Goal: Information Seeking & Learning: Learn about a topic

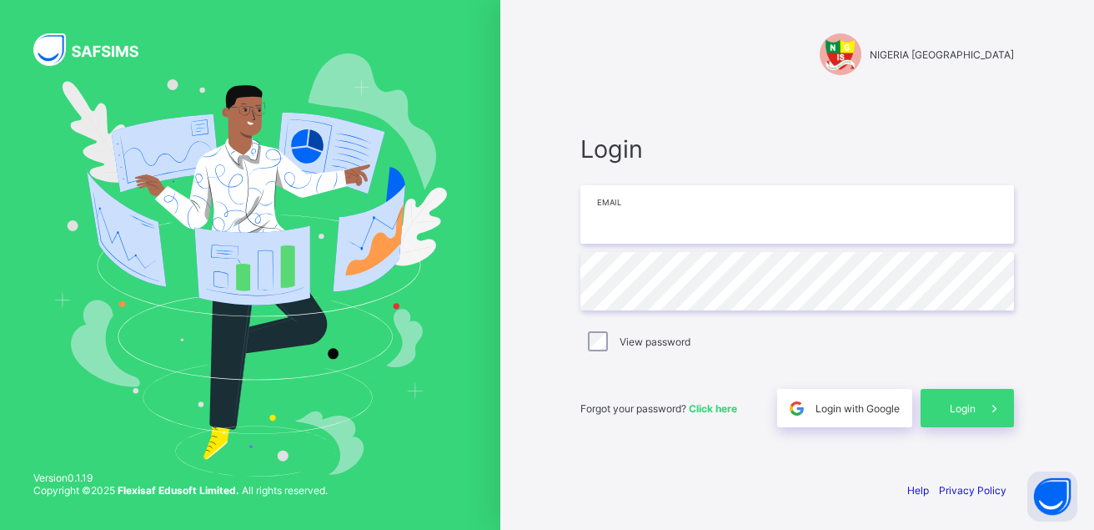
drag, startPoint x: 0, startPoint y: 0, endPoint x: 731, endPoint y: 211, distance: 760.4
click at [731, 211] on input "email" at bounding box center [797, 214] width 434 height 58
type input "**********"
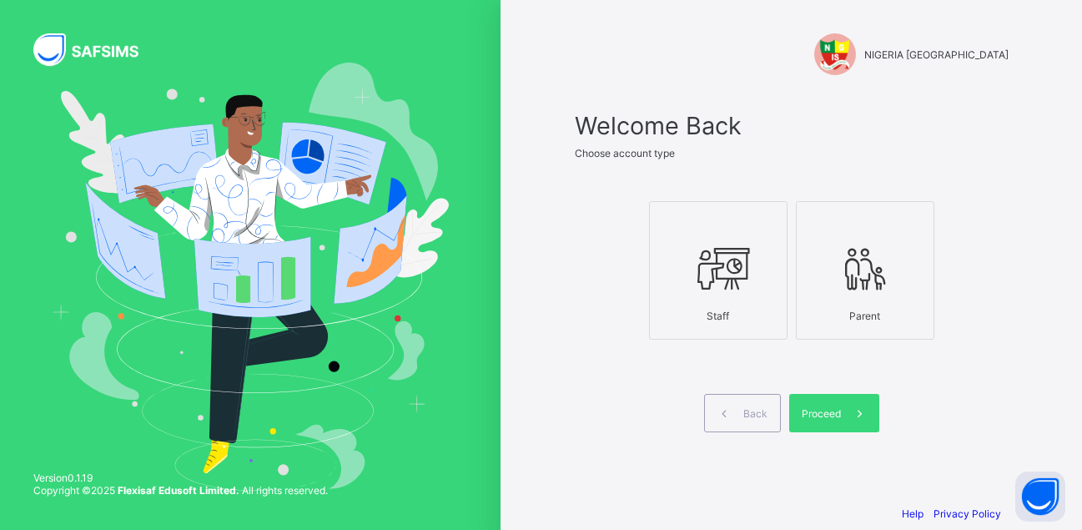
click at [725, 297] on div at bounding box center [718, 268] width 120 height 66
click at [823, 407] on span "Proceed" at bounding box center [820, 413] width 39 height 13
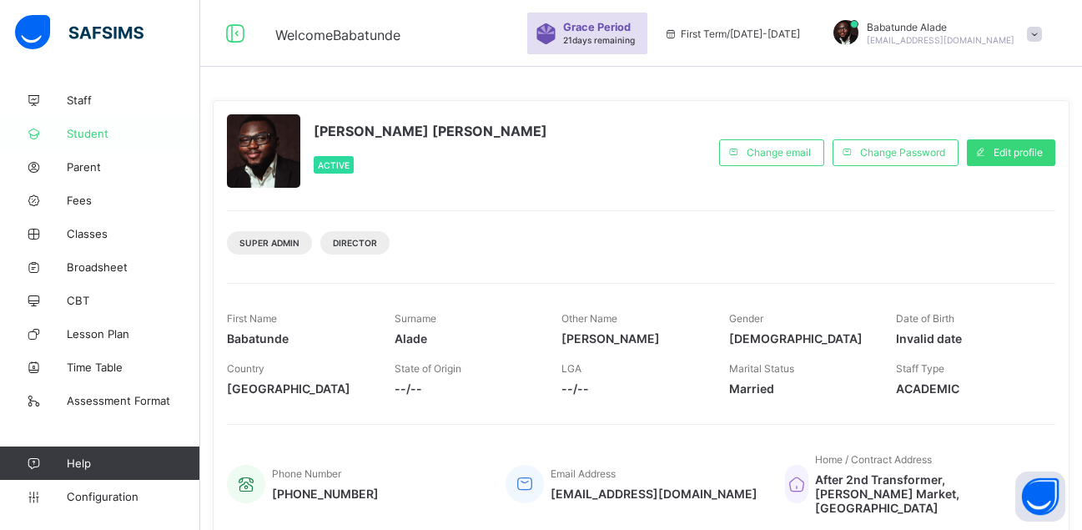
click at [105, 134] on span "Student" at bounding box center [133, 133] width 133 height 13
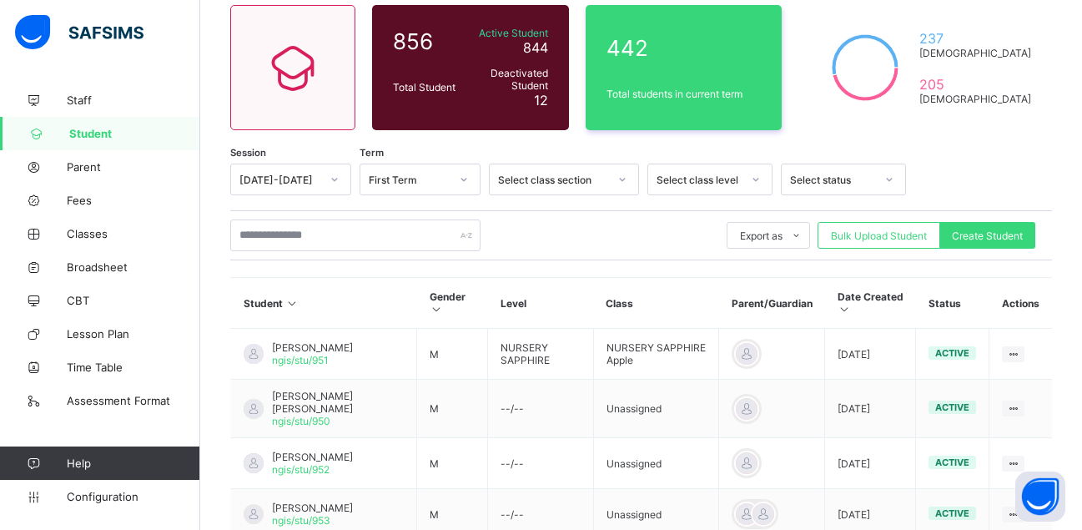
scroll to position [167, 0]
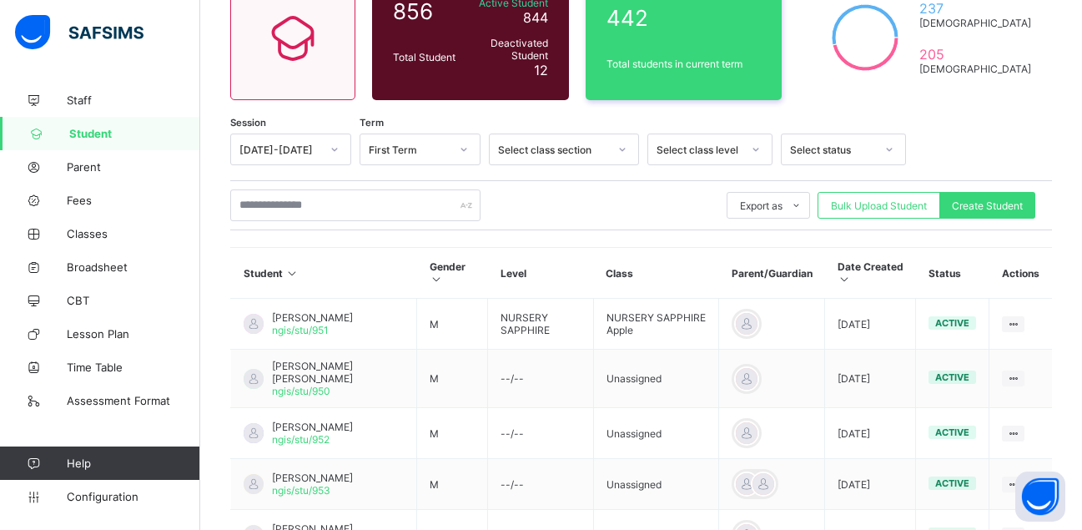
click at [705, 139] on div "Select class level" at bounding box center [694, 149] width 92 height 23
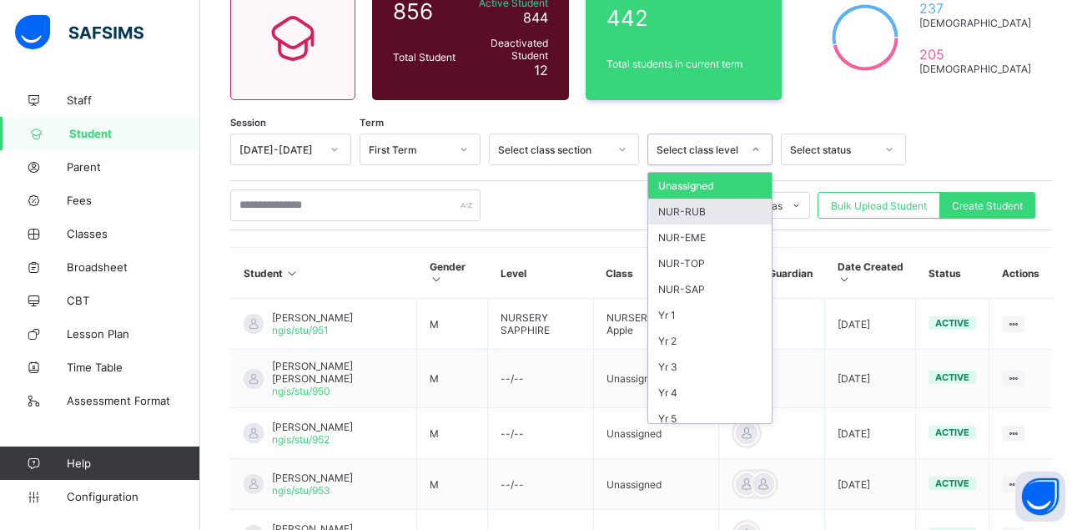
click at [690, 209] on div "NUR-RUB" at bounding box center [709, 211] width 123 height 26
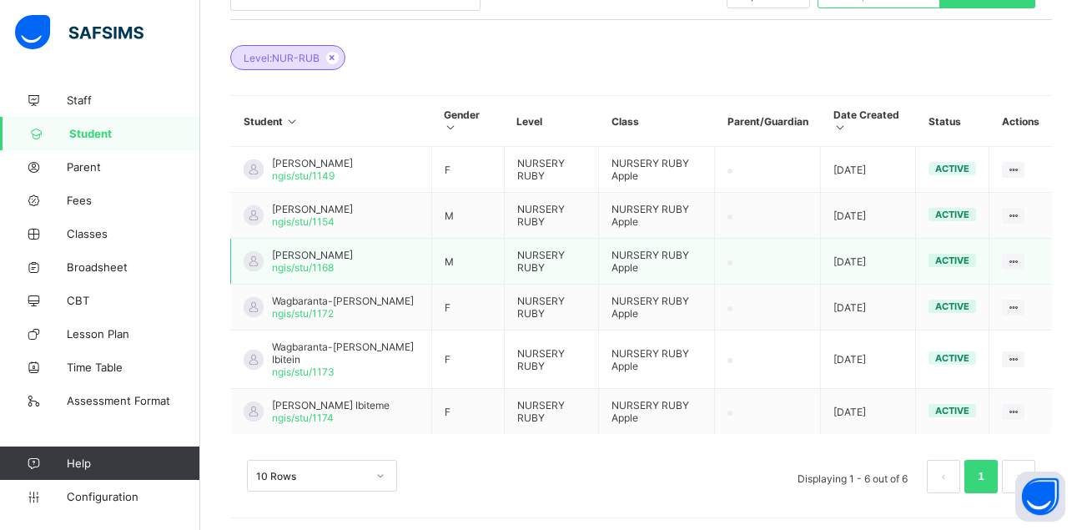
scroll to position [324, 0]
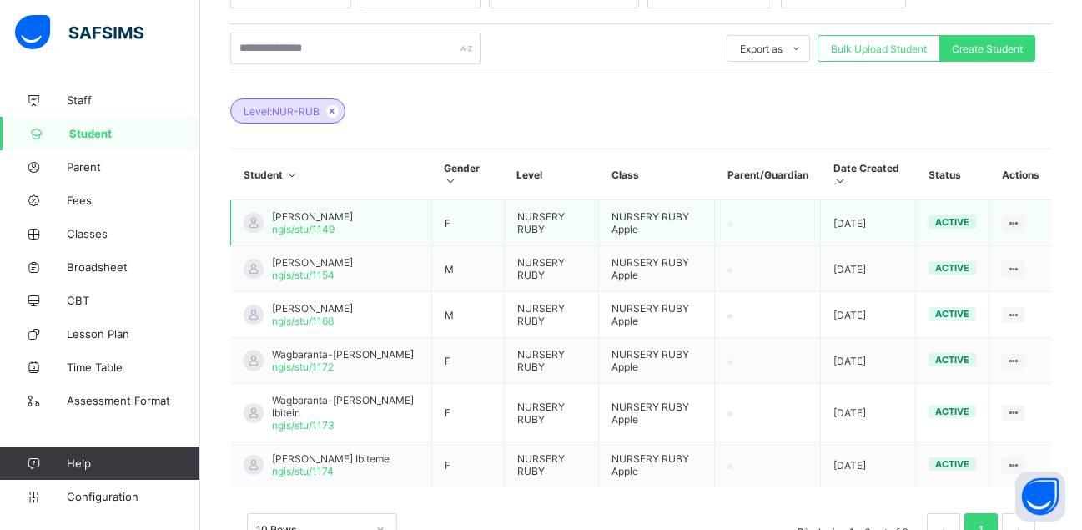
click at [353, 218] on span "[PERSON_NAME]" at bounding box center [312, 216] width 81 height 13
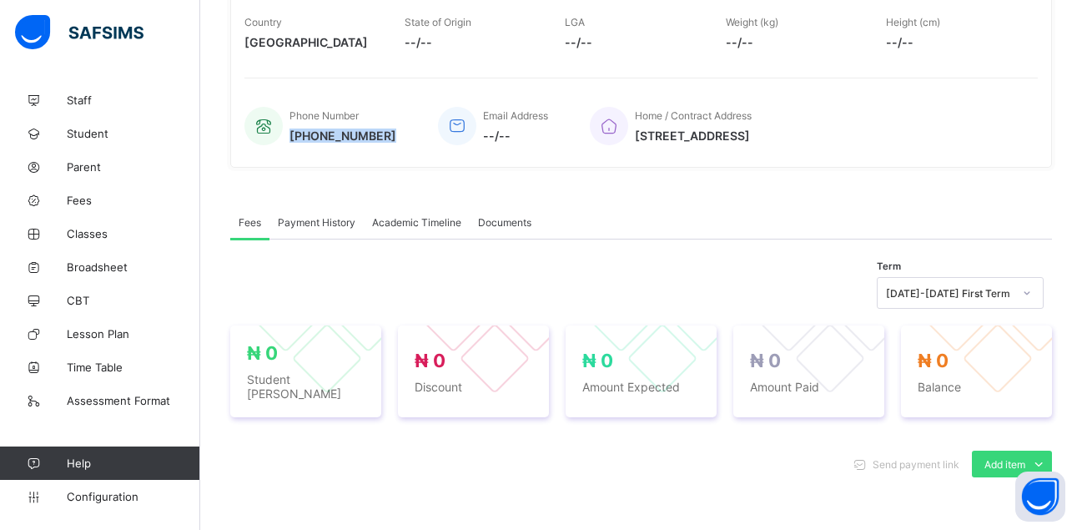
drag, startPoint x: 293, startPoint y: 133, endPoint x: 392, endPoint y: 133, distance: 99.2
click at [392, 133] on div "Phone Number [PHONE_NUMBER] Email Address --/-- Home / Contract Address [STREET…" at bounding box center [640, 125] width 793 height 55
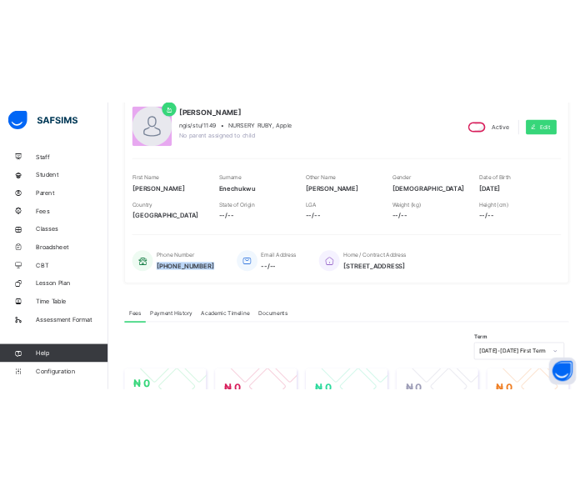
scroll to position [157, 0]
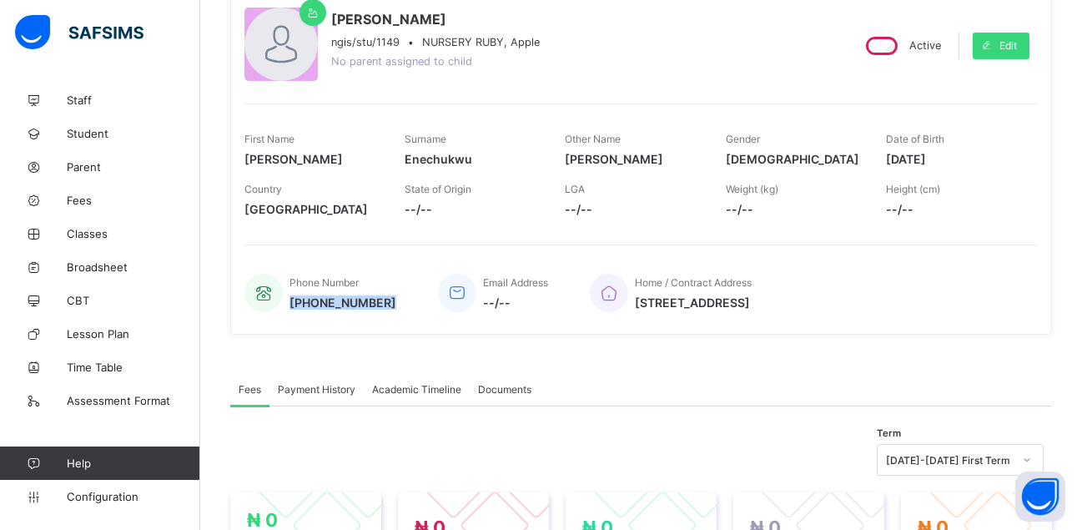
drag, startPoint x: 897, startPoint y: 159, endPoint x: 978, endPoint y: 155, distance: 81.8
click at [978, 155] on span "[DATE]" at bounding box center [953, 159] width 135 height 14
copy span "[DATE]"
drag, startPoint x: 407, startPoint y: 158, endPoint x: 514, endPoint y: 160, distance: 106.8
click at [514, 160] on span "Enechukwu" at bounding box center [471, 159] width 135 height 14
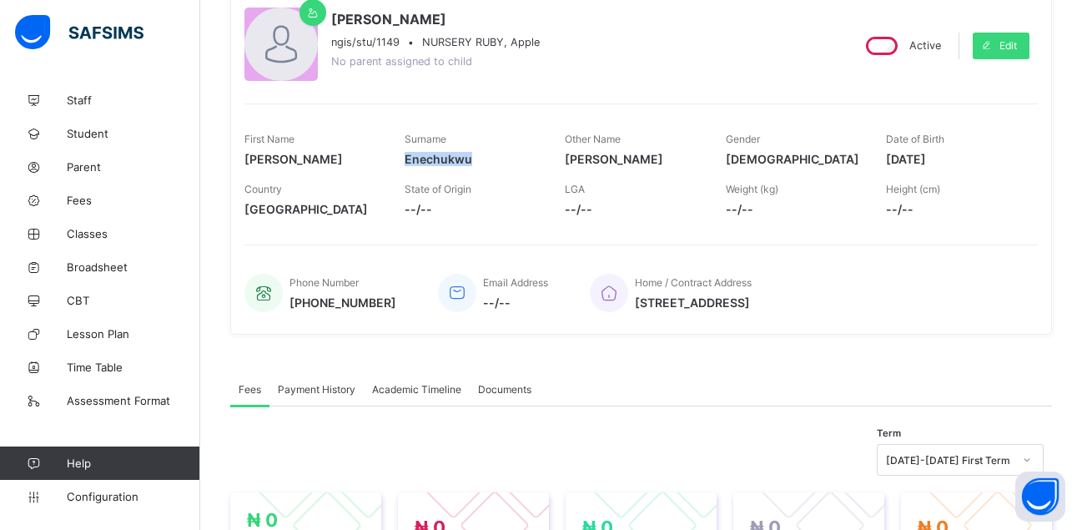
copy span "Enechukwu"
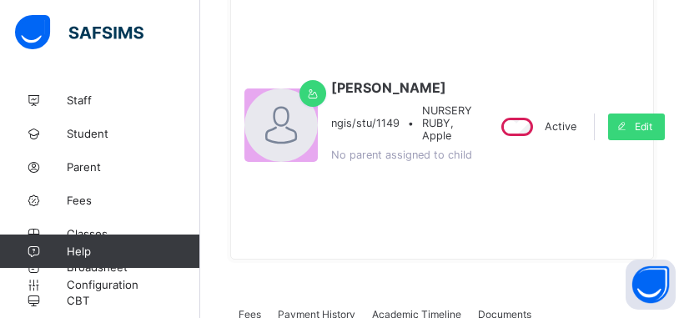
click at [616, 245] on div "Active Edit" at bounding box center [576, 127] width 193 height 238
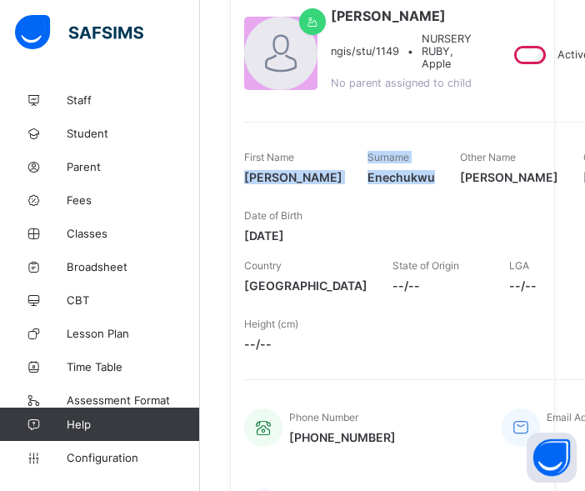
drag, startPoint x: 246, startPoint y: 193, endPoint x: 389, endPoint y: 190, distance: 142.6
click at [424, 197] on div "First Name [PERSON_NAME] Surname [PERSON_NAME] Other Name [PERSON_NAME] Gender …" at bounding box center [489, 197] width 490 height 108
click at [248, 184] on span "[PERSON_NAME]" at bounding box center [293, 177] width 98 height 14
drag, startPoint x: 246, startPoint y: 196, endPoint x: 419, endPoint y: 193, distance: 172.7
click at [419, 193] on div "First Name [PERSON_NAME] Surname [PERSON_NAME] Other Name [PERSON_NAME] Gender …" at bounding box center [489, 197] width 490 height 108
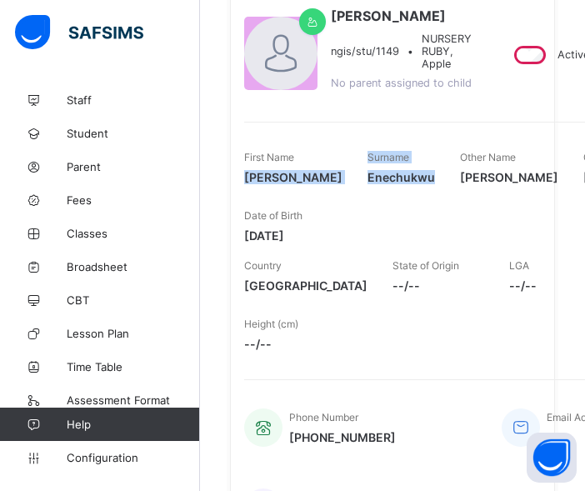
copy div "[PERSON_NAME] Surname [PERSON_NAME]"
drag, startPoint x: 245, startPoint y: 250, endPoint x: 339, endPoint y: 250, distance: 93.4
click at [339, 250] on div "First Name [PERSON_NAME] Surname [PERSON_NAME] Other Name [PERSON_NAME] Gender …" at bounding box center [489, 197] width 490 height 108
copy span "[DATE]"
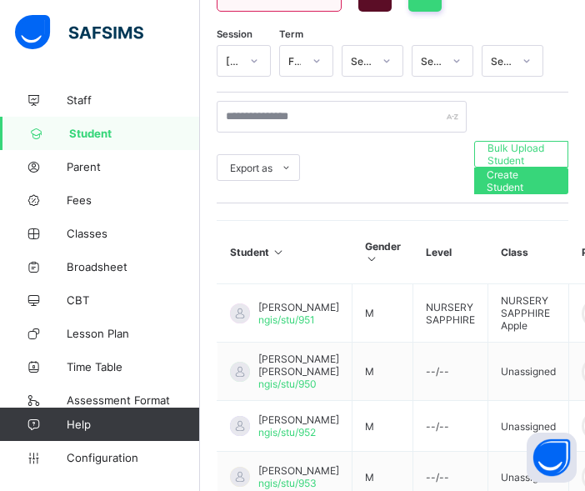
scroll to position [239, 0]
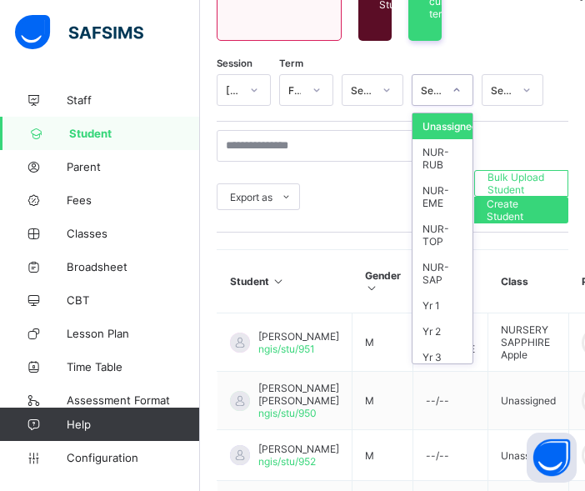
click at [443, 89] on div "Select class level" at bounding box center [432, 90] width 22 height 13
click at [445, 155] on div "NUR-RUB" at bounding box center [443, 158] width 60 height 38
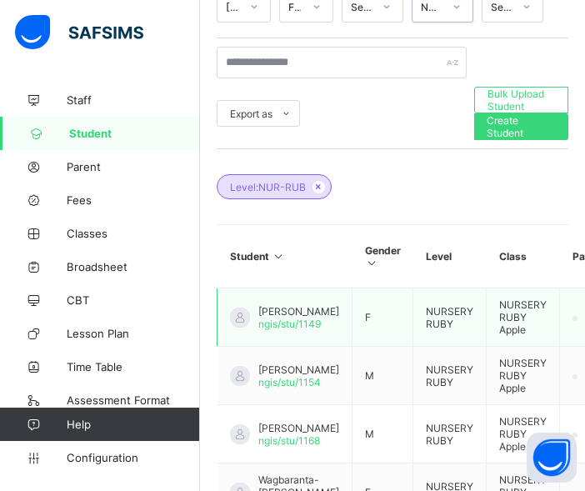
scroll to position [406, 0]
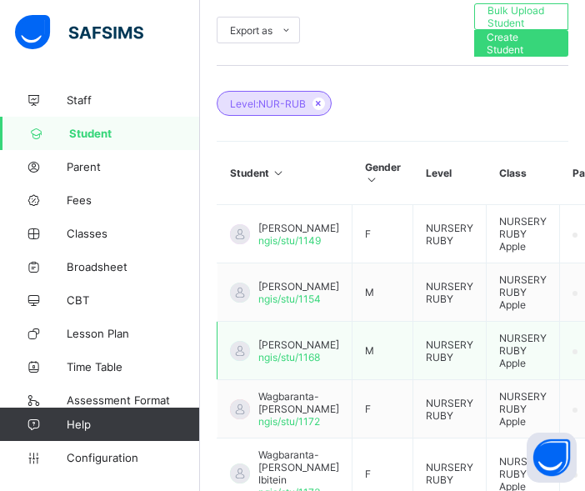
click at [274, 348] on span "[PERSON_NAME]" at bounding box center [299, 345] width 81 height 13
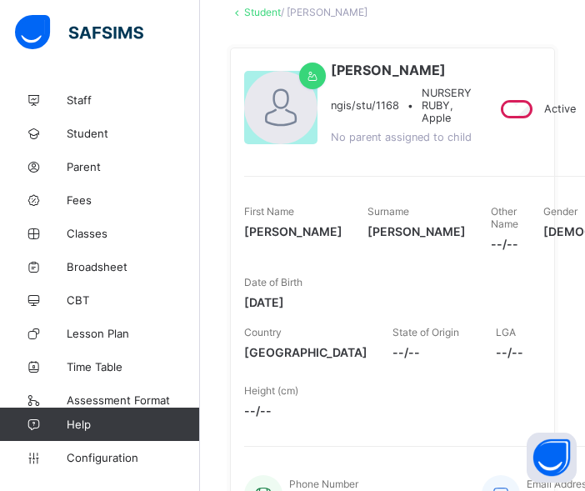
scroll to position [73, 0]
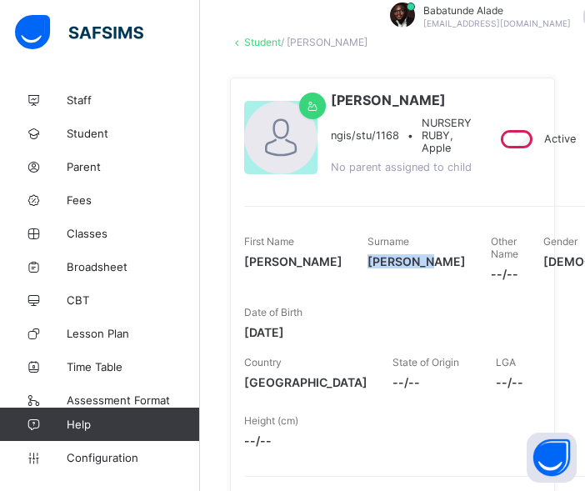
drag, startPoint x: 392, startPoint y: 264, endPoint x: 427, endPoint y: 268, distance: 35.2
click at [427, 268] on span "[PERSON_NAME]" at bounding box center [417, 261] width 98 height 14
copy span "[PERSON_NAME]"
drag, startPoint x: 244, startPoint y: 316, endPoint x: 337, endPoint y: 318, distance: 92.6
click at [337, 318] on div "First Name [PERSON_NAME] Surname [PERSON_NAME] Other Name --/-- Gender [DEMOGRA…" at bounding box center [469, 287] width 450 height 121
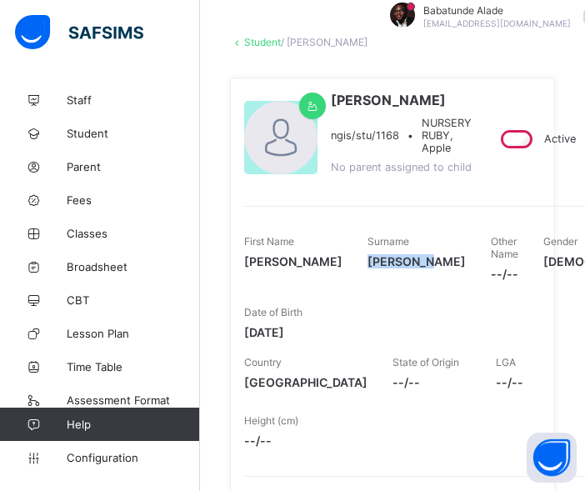
copy span "[DATE]"
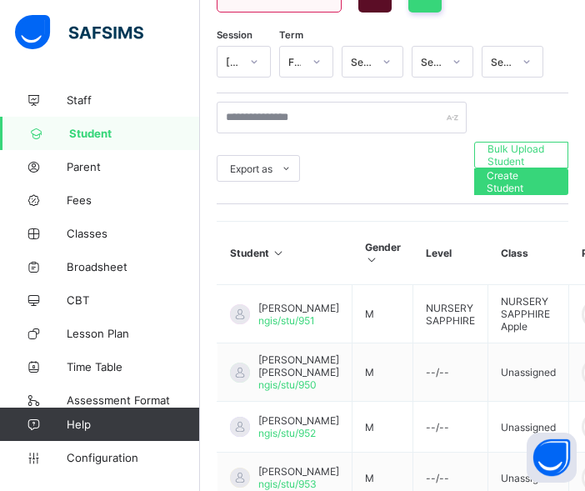
scroll to position [239, 0]
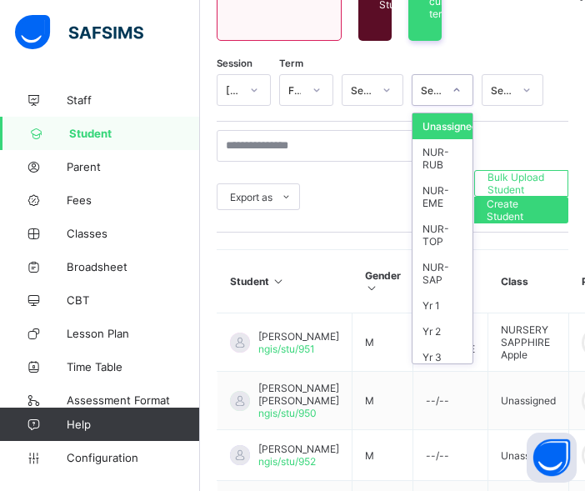
click at [443, 88] on div "Select class level" at bounding box center [432, 90] width 22 height 13
click at [441, 160] on div "NUR-RUB" at bounding box center [443, 158] width 60 height 38
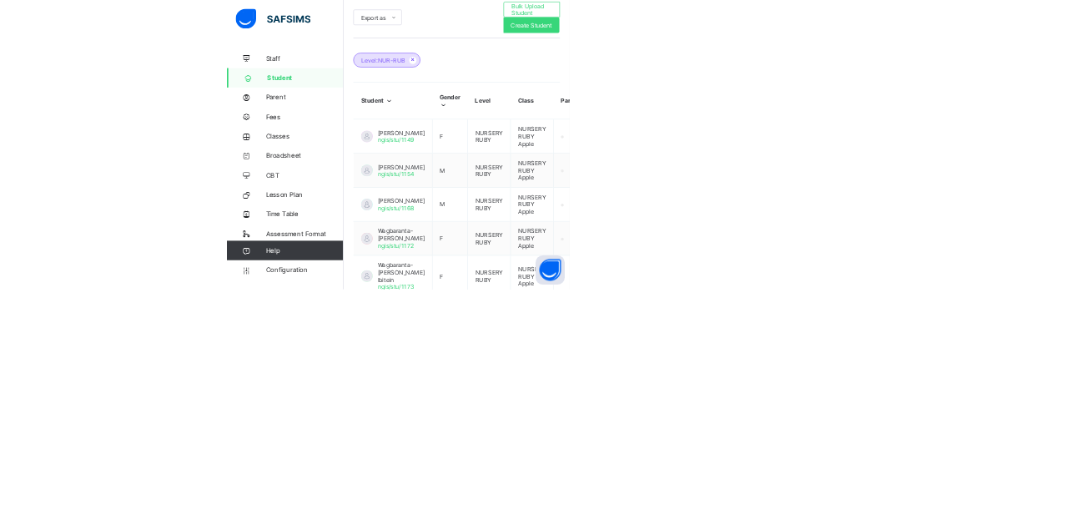
scroll to position [394, 0]
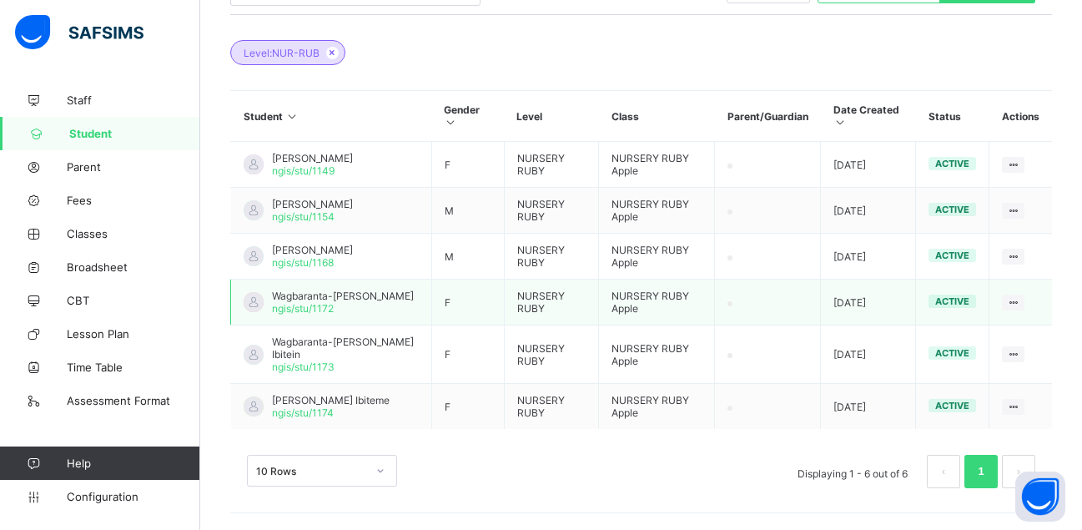
click at [325, 289] on span "Wagbaranta-[PERSON_NAME]" at bounding box center [343, 295] width 142 height 13
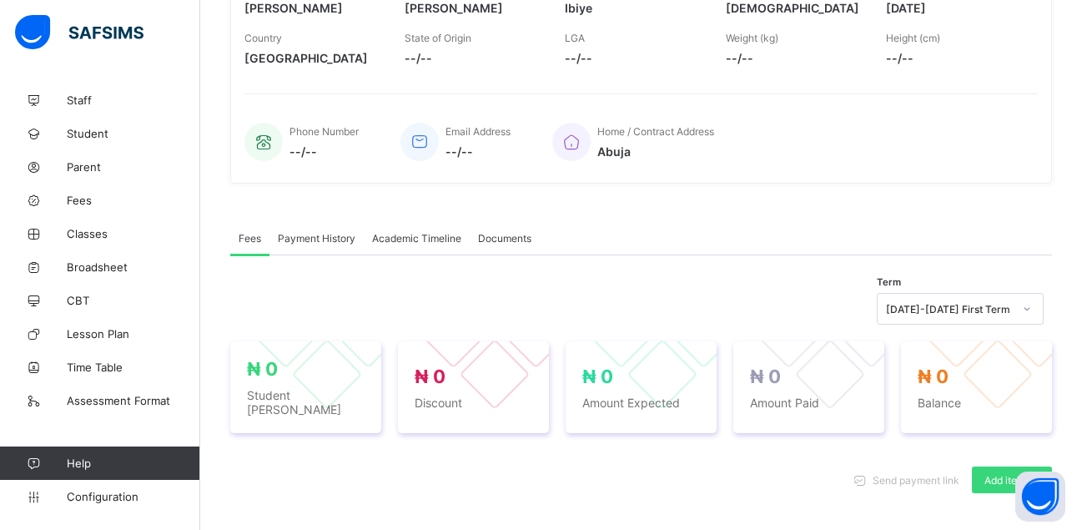
scroll to position [228, 0]
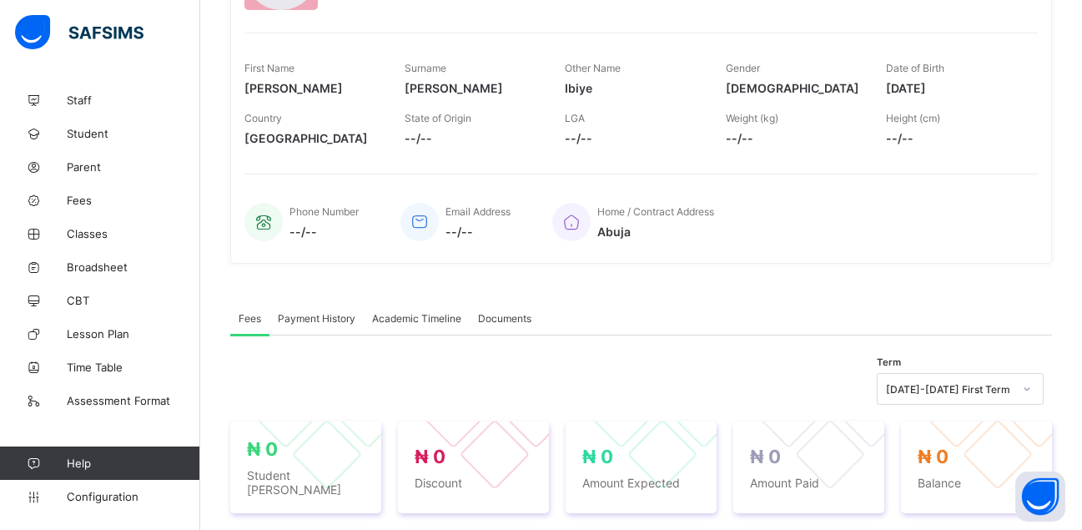
drag, startPoint x: 901, startPoint y: 88, endPoint x: 964, endPoint y: 88, distance: 63.4
click at [964, 88] on span "[DATE]" at bounding box center [953, 88] width 135 height 14
click at [967, 88] on span "[DATE]" at bounding box center [953, 88] width 135 height 14
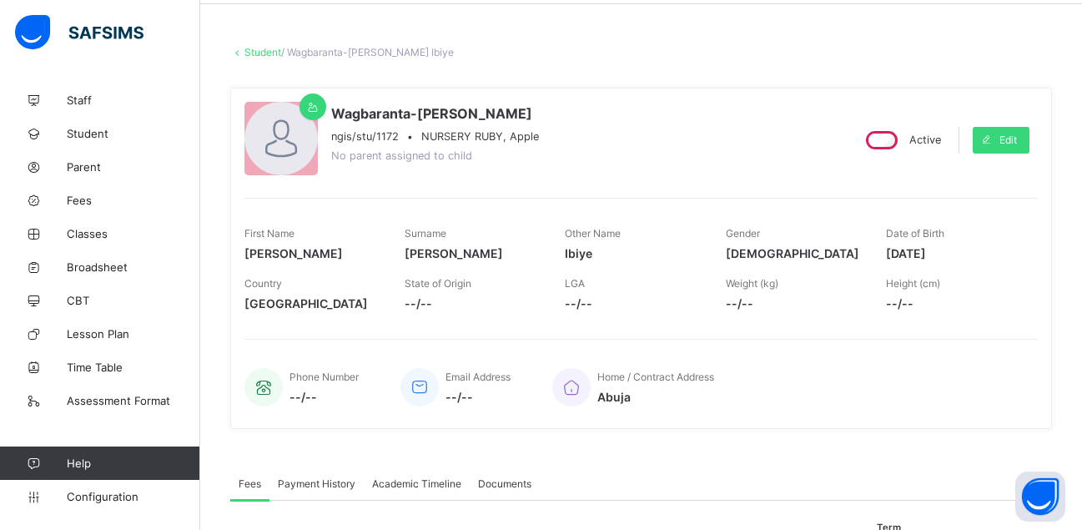
scroll to position [61, 0]
click at [1016, 139] on span "Edit" at bounding box center [1008, 141] width 18 height 13
select select "**"
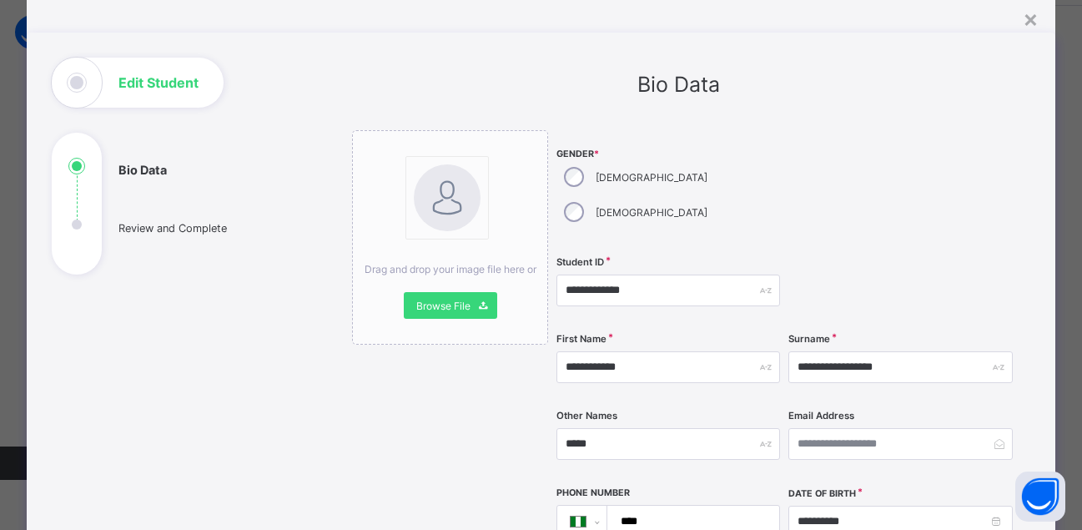
scroll to position [83, 0]
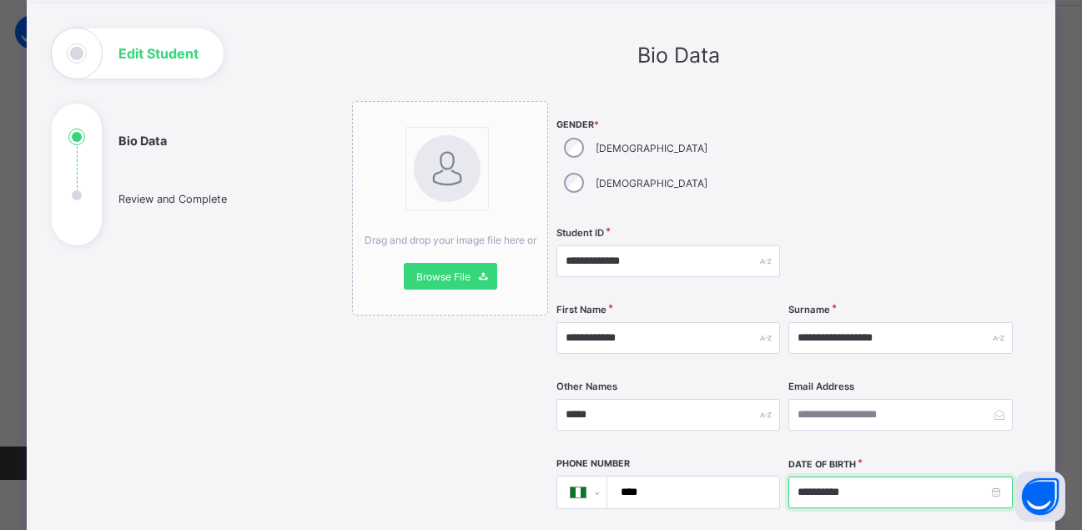
click at [809, 476] on input "**********" at bounding box center [900, 492] width 224 height 32
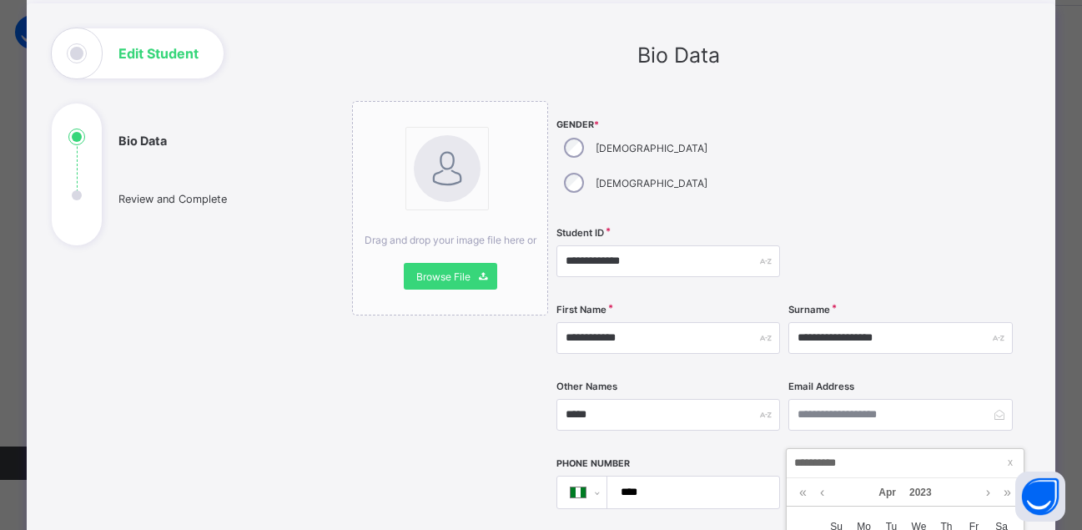
type input "**********"
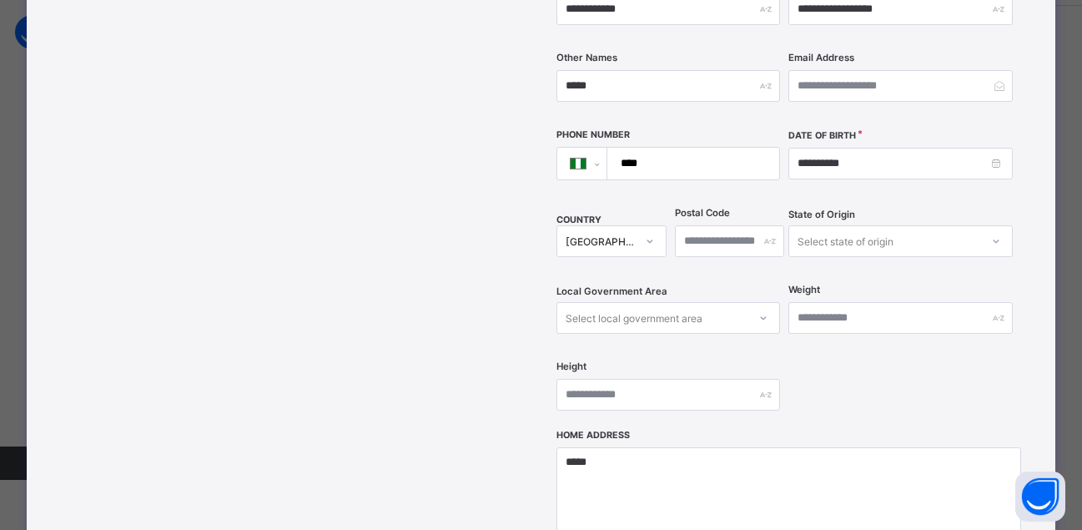
scroll to position [465, 0]
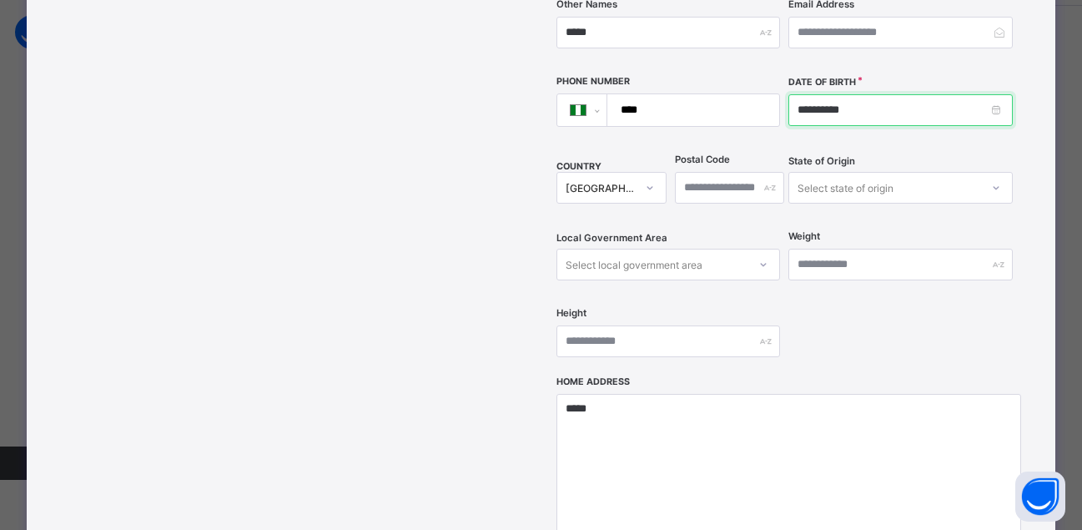
click at [887, 94] on input "**********" at bounding box center [900, 110] width 224 height 32
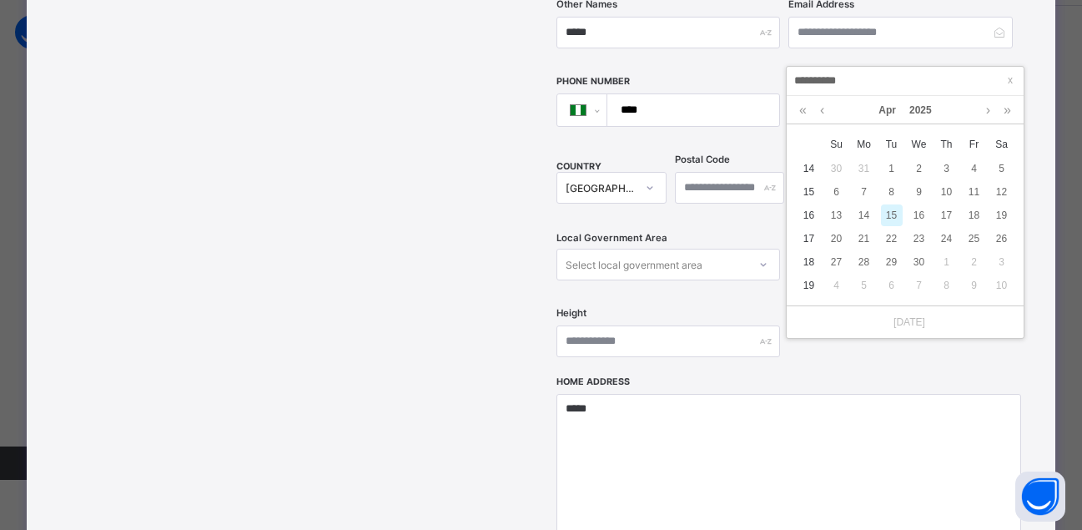
type input "**********"
click at [890, 217] on div "15" at bounding box center [892, 215] width 22 height 22
type input "**********"
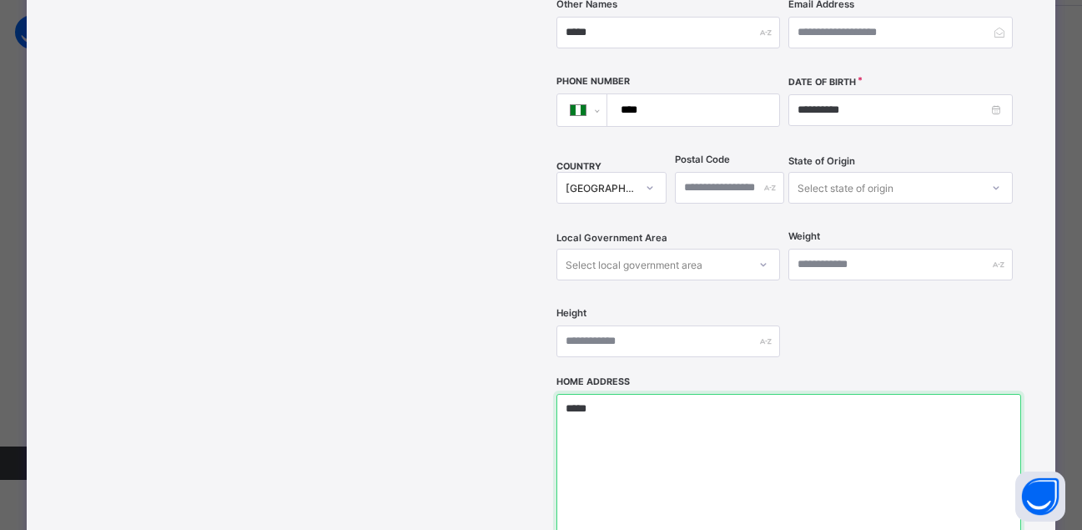
click at [691, 395] on textarea "*****" at bounding box center [788, 477] width 465 height 167
drag, startPoint x: 649, startPoint y: 381, endPoint x: 414, endPoint y: 337, distance: 239.3
click at [414, 337] on div "**********" at bounding box center [678, 195] width 652 height 952
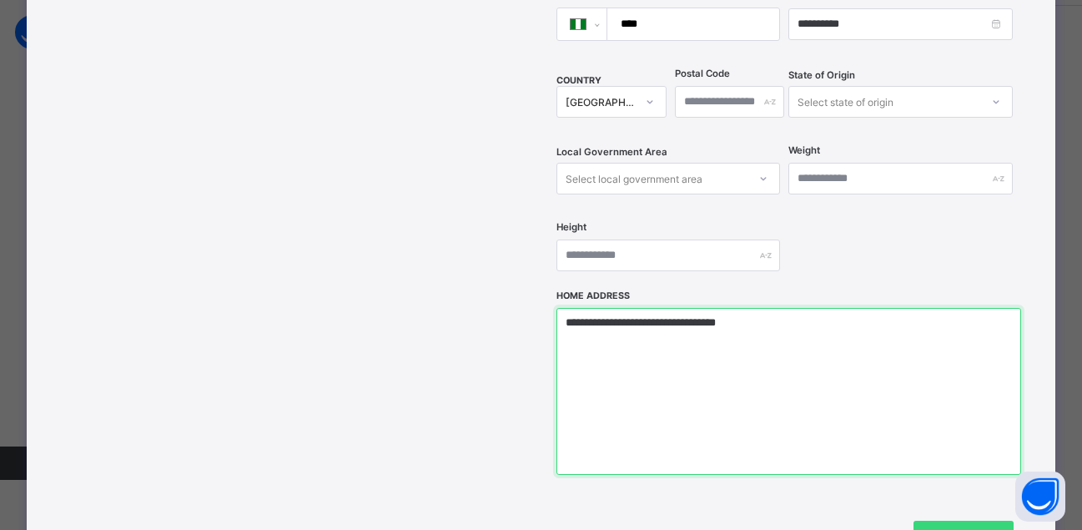
scroll to position [729, 0]
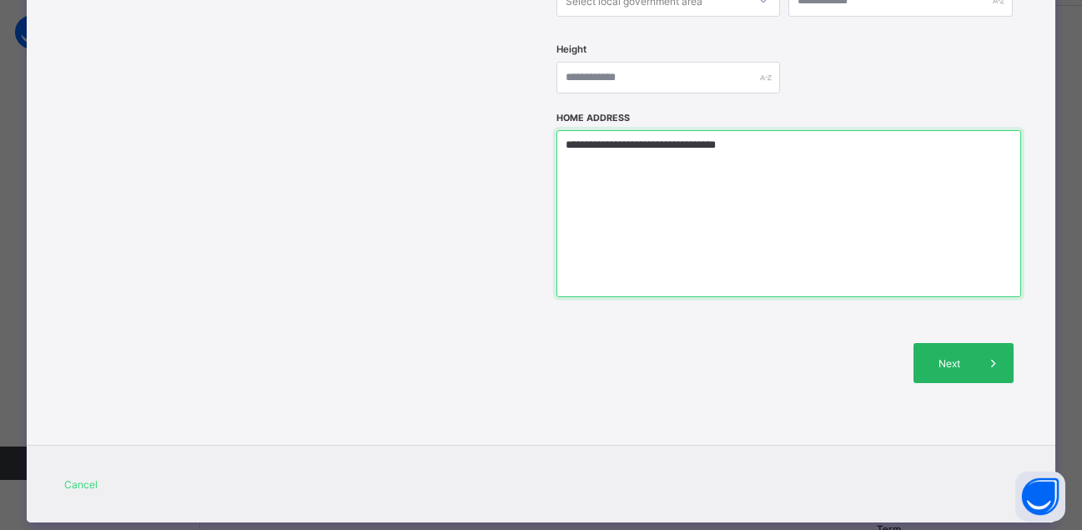
type textarea "**********"
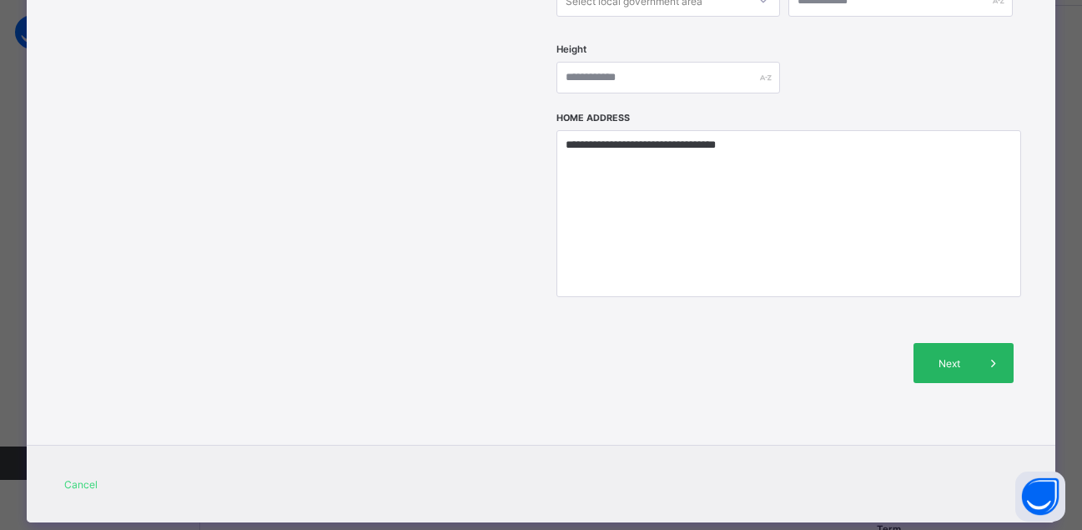
click at [957, 357] on span "Next" at bounding box center [950, 363] width 48 height 13
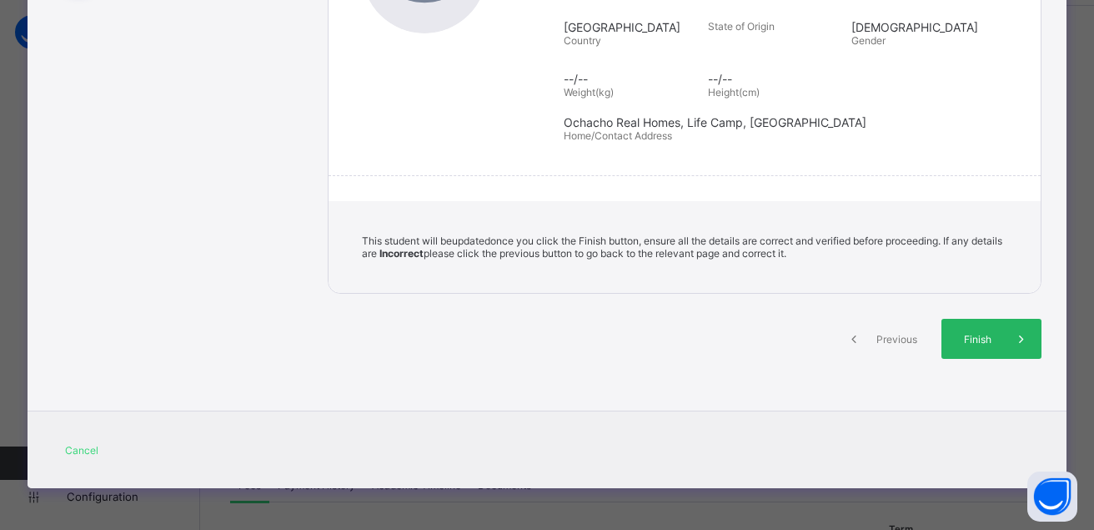
click at [987, 344] on span "Finish" at bounding box center [978, 339] width 48 height 13
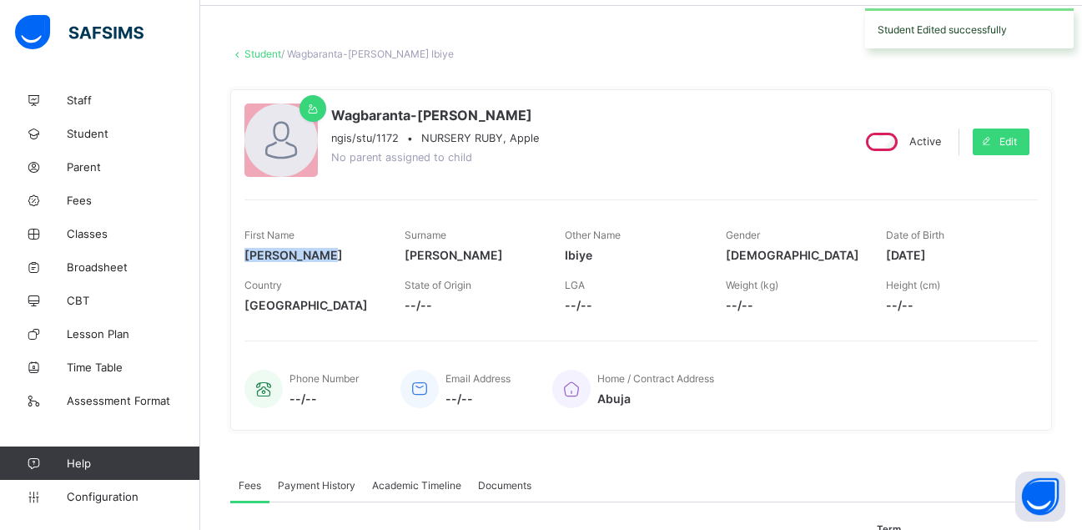
drag, startPoint x: 246, startPoint y: 252, endPoint x: 321, endPoint y: 250, distance: 75.1
click at [321, 250] on span "[PERSON_NAME]" at bounding box center [311, 255] width 135 height 14
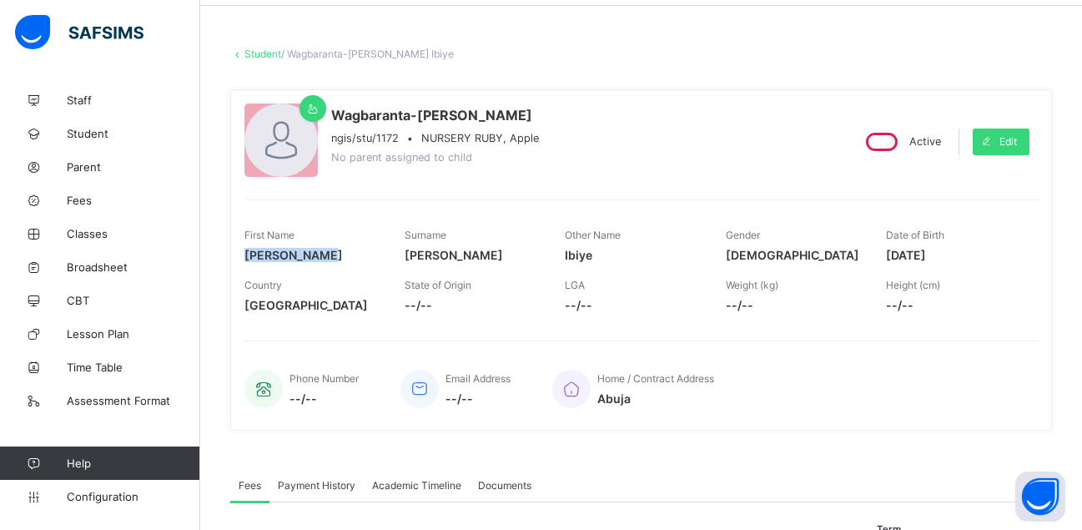
copy span "[PERSON_NAME]"
click at [485, 304] on span "--/--" at bounding box center [471, 305] width 135 height 14
drag, startPoint x: 899, startPoint y: 253, endPoint x: 974, endPoint y: 254, distance: 75.1
click at [974, 254] on span "[DATE]" at bounding box center [953, 255] width 135 height 14
copy span "[DATE]"
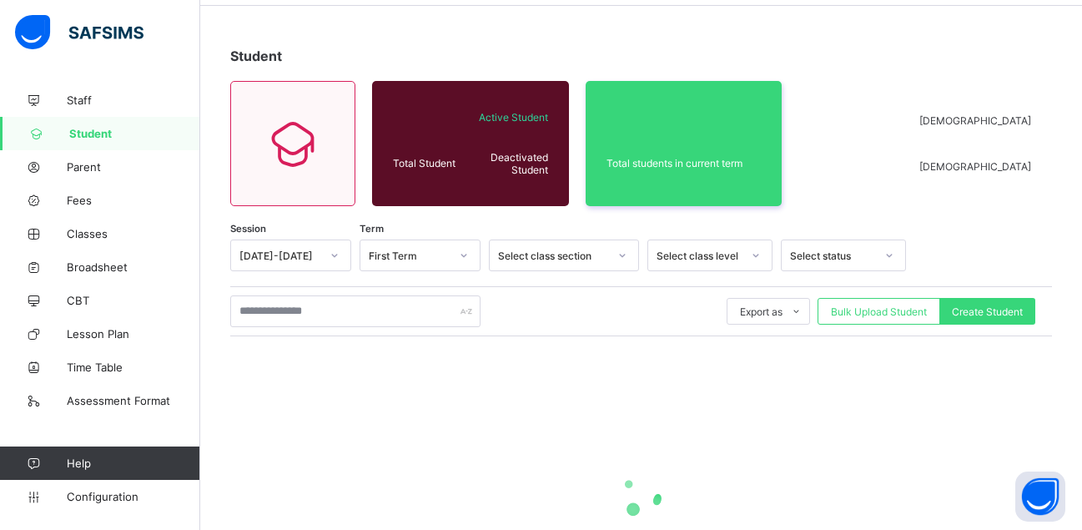
scroll to position [209, 0]
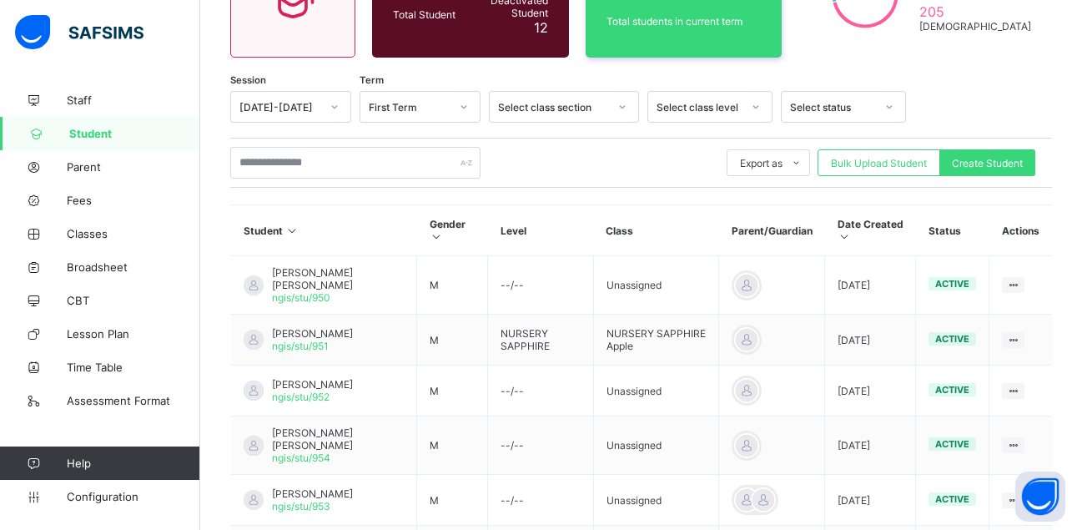
click at [713, 103] on div "Select class level" at bounding box center [698, 107] width 85 height 13
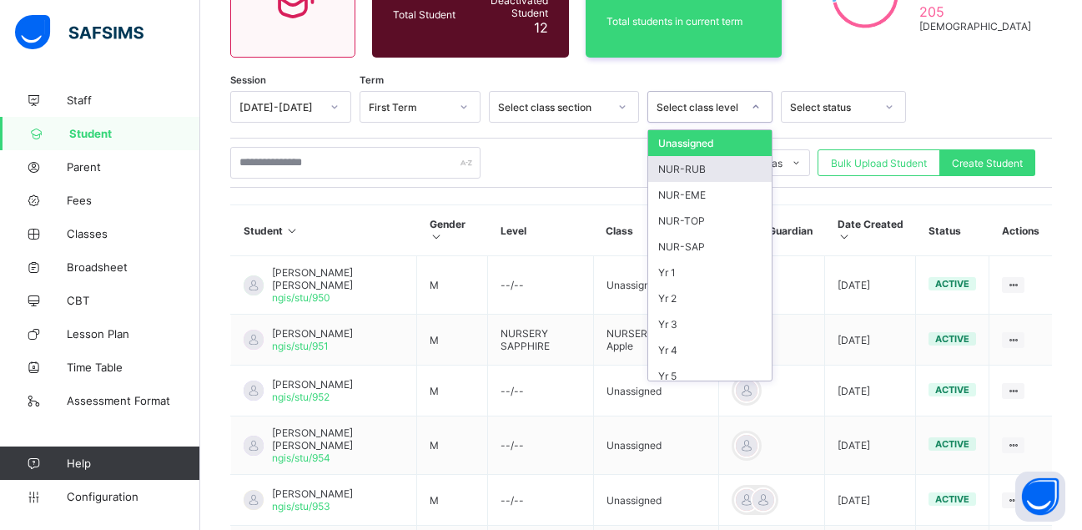
click at [699, 170] on div "NUR-RUB" at bounding box center [709, 169] width 123 height 26
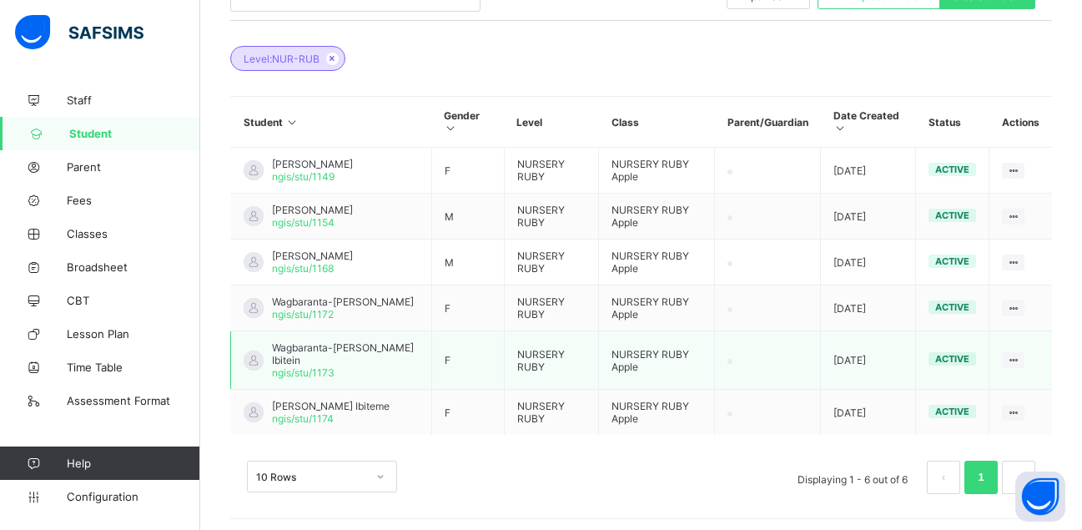
scroll to position [407, 0]
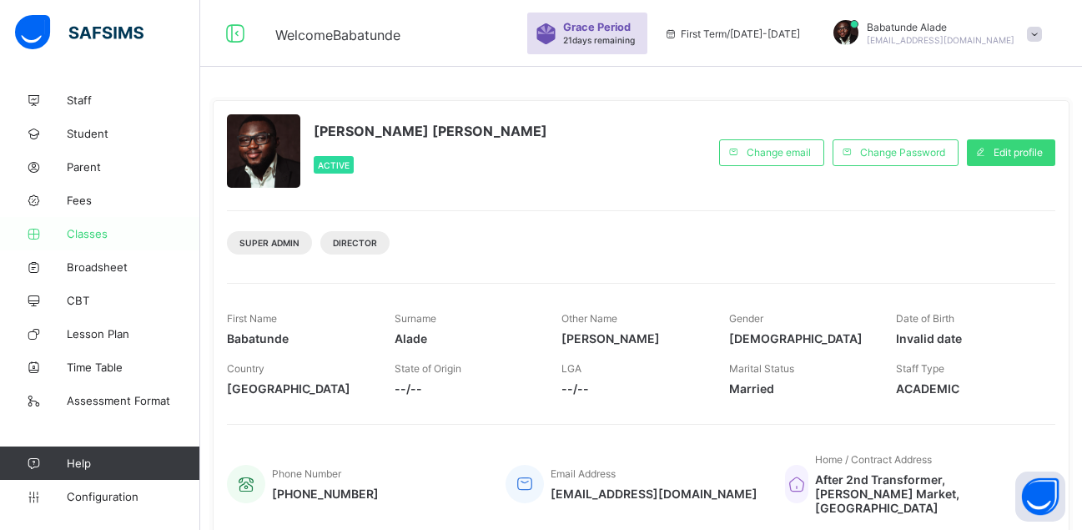
click at [84, 233] on span "Classes" at bounding box center [133, 233] width 133 height 13
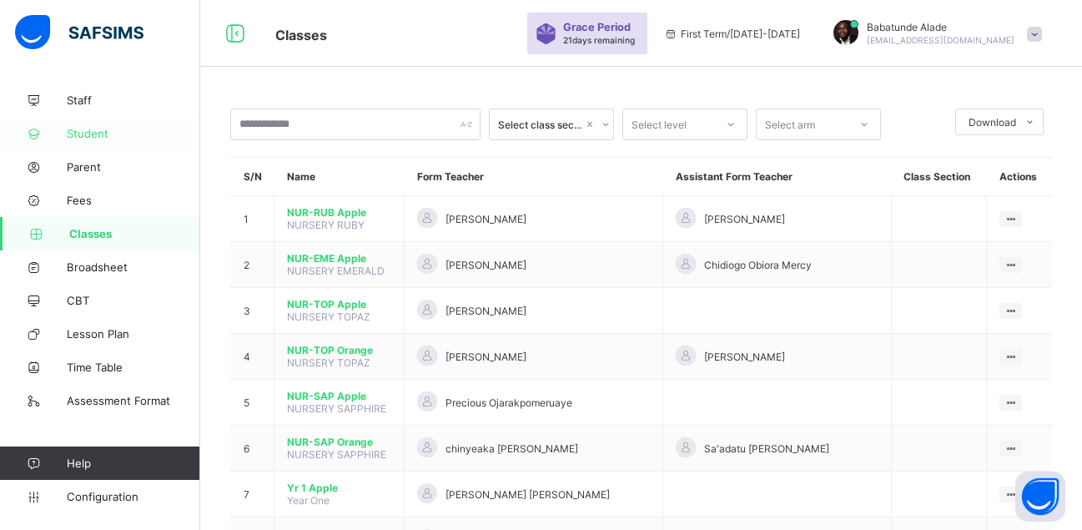
click at [94, 136] on span "Student" at bounding box center [133, 133] width 133 height 13
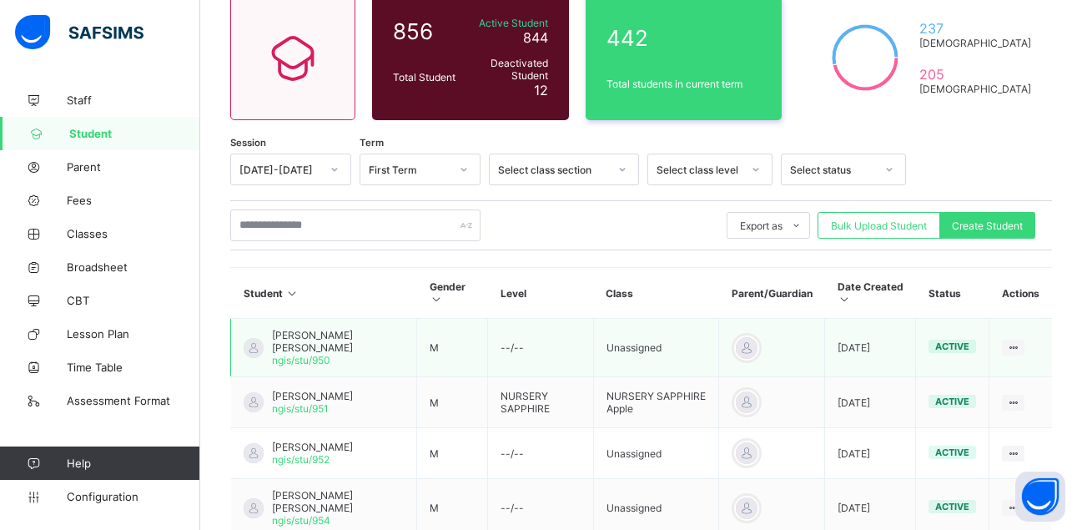
scroll to position [250, 0]
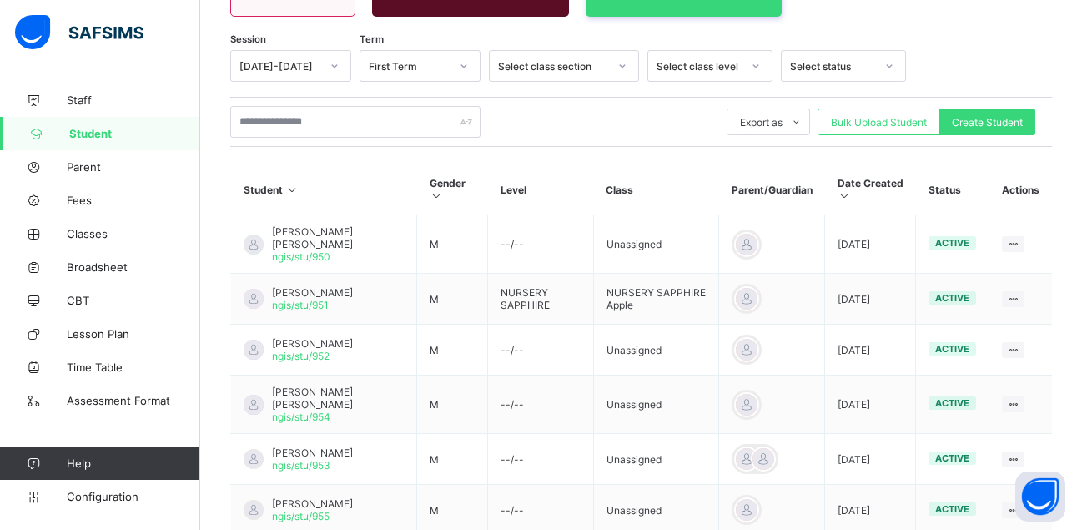
click at [699, 63] on div "Select class level" at bounding box center [698, 66] width 85 height 13
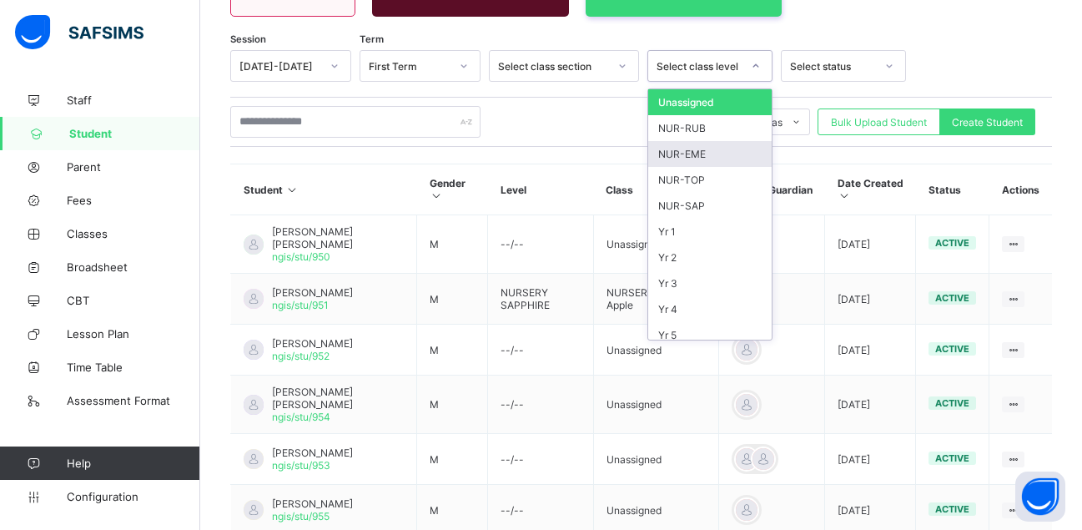
click at [690, 151] on div "NUR-EME" at bounding box center [709, 154] width 123 height 26
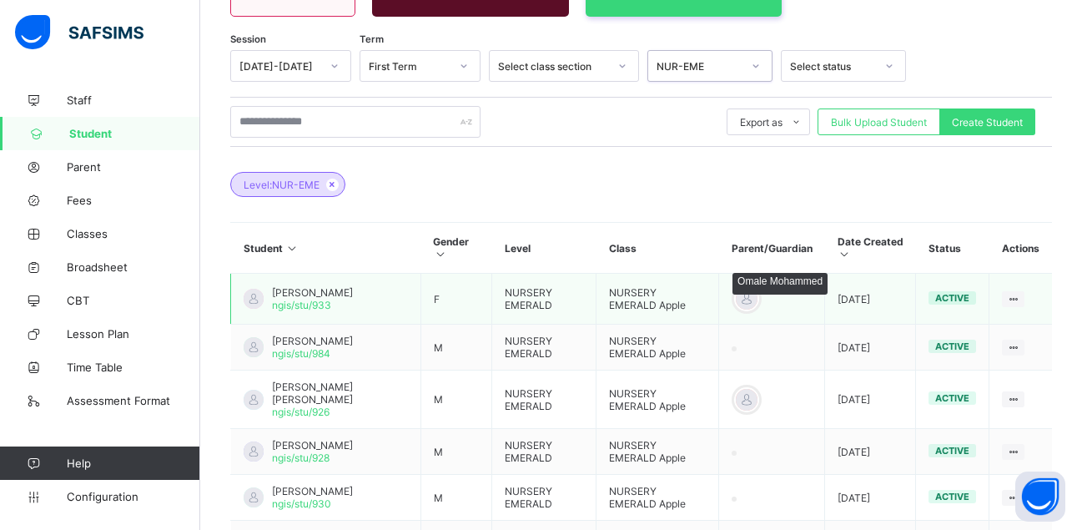
click at [753, 297] on div at bounding box center [746, 298] width 25 height 25
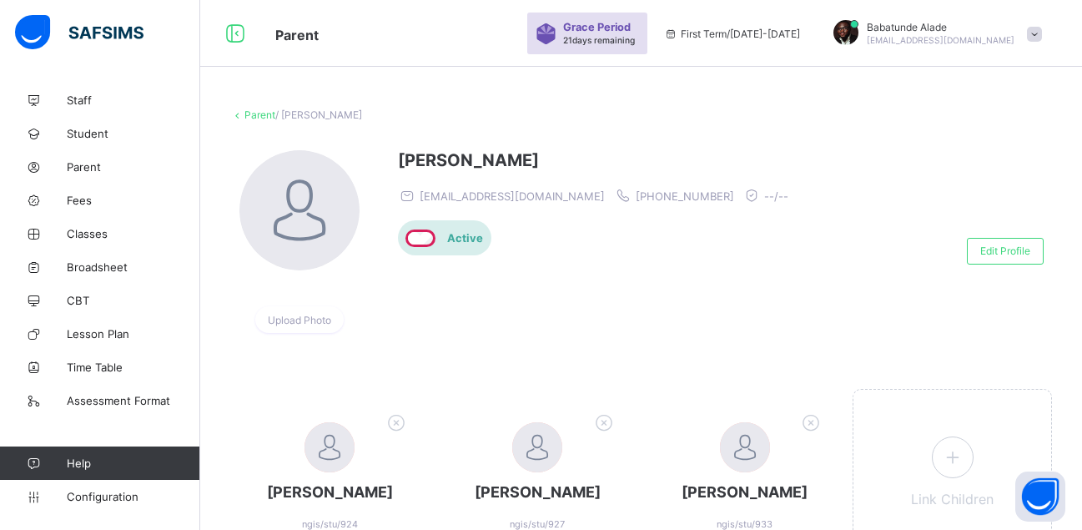
drag, startPoint x: 402, startPoint y: 154, endPoint x: 553, endPoint y: 158, distance: 151.0
click at [553, 158] on span "[PERSON_NAME]" at bounding box center [597, 160] width 399 height 20
copy span "[PERSON_NAME]"
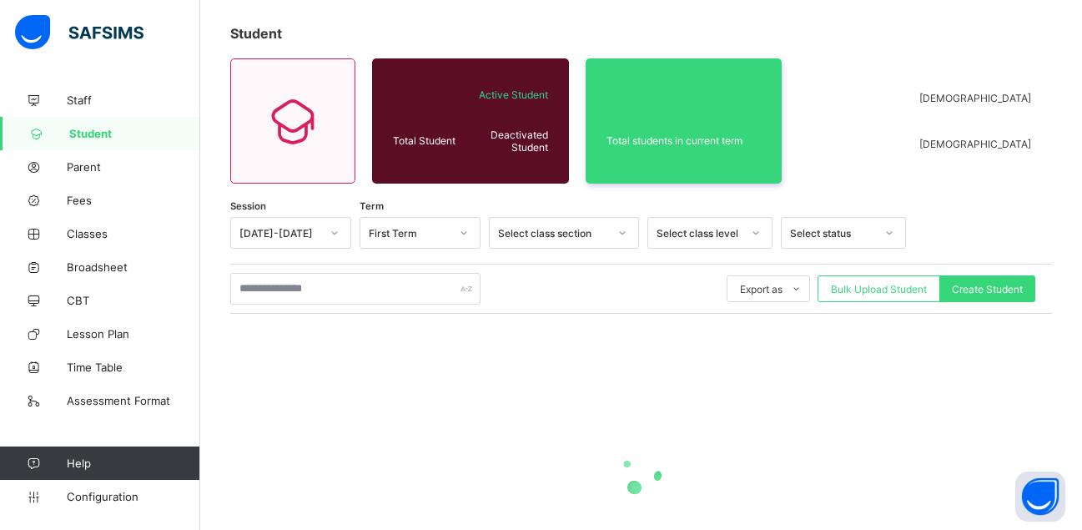
scroll to position [209, 0]
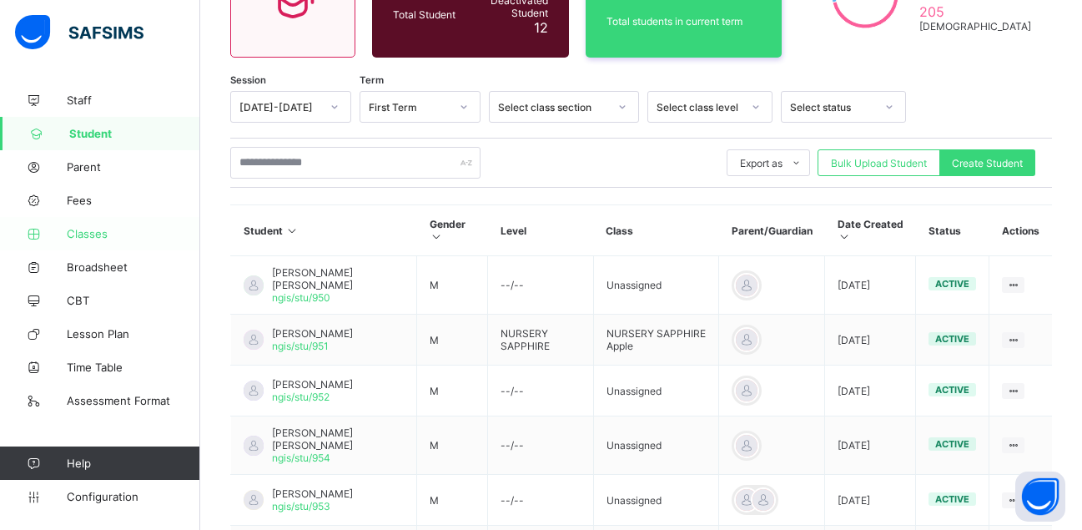
click at [78, 231] on span "Classes" at bounding box center [133, 233] width 133 height 13
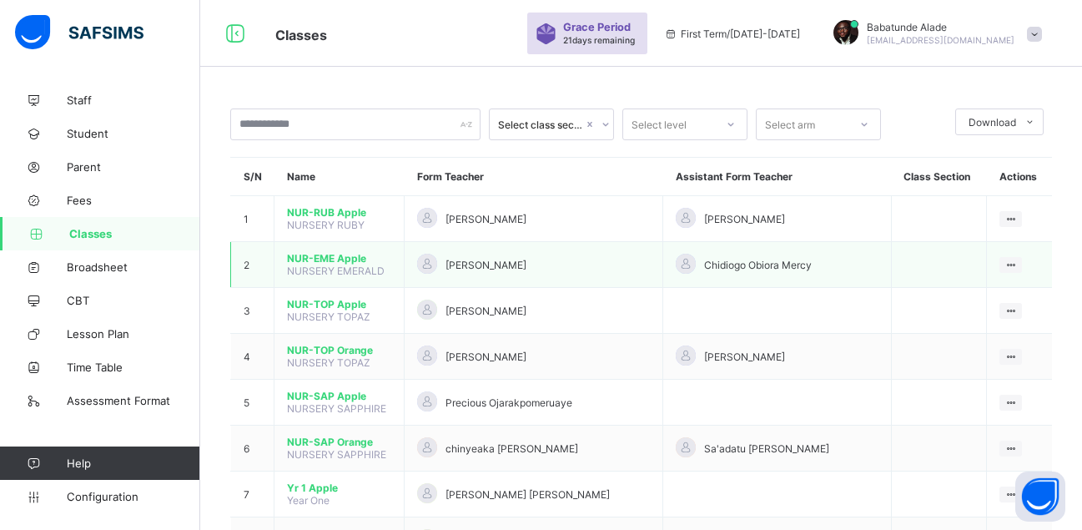
click at [334, 258] on span "NUR-EME Apple" at bounding box center [339, 258] width 104 height 13
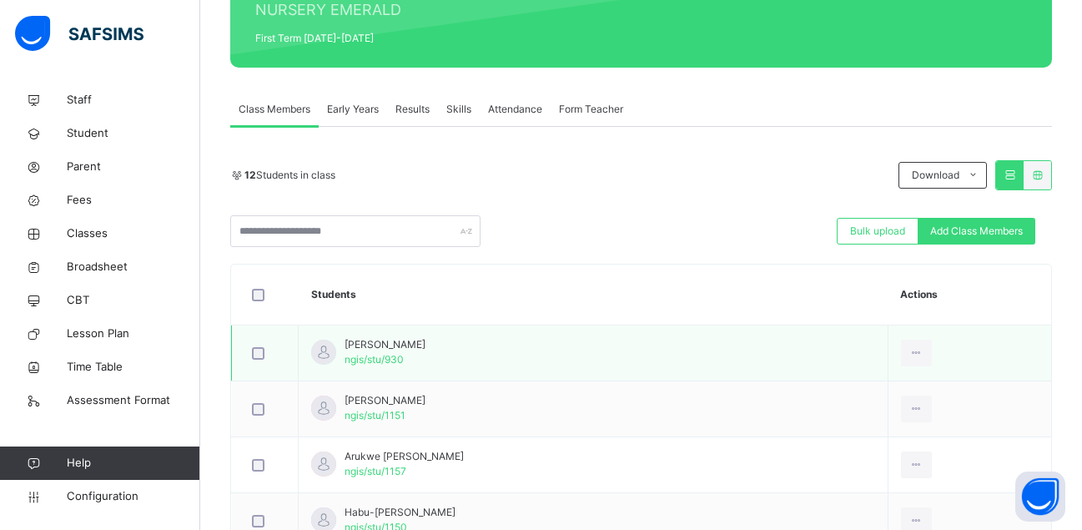
scroll to position [250, 0]
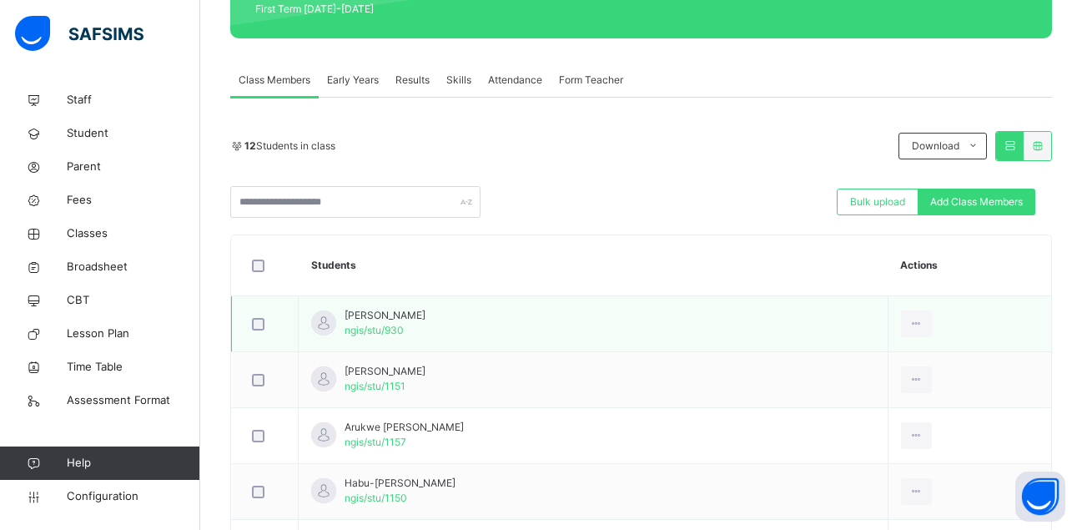
click at [389, 329] on span "ngis/stu/930" at bounding box center [373, 330] width 59 height 13
click at [324, 315] on div at bounding box center [323, 322] width 25 height 25
click at [876, 358] on div "View Profile" at bounding box center [879, 361] width 90 height 17
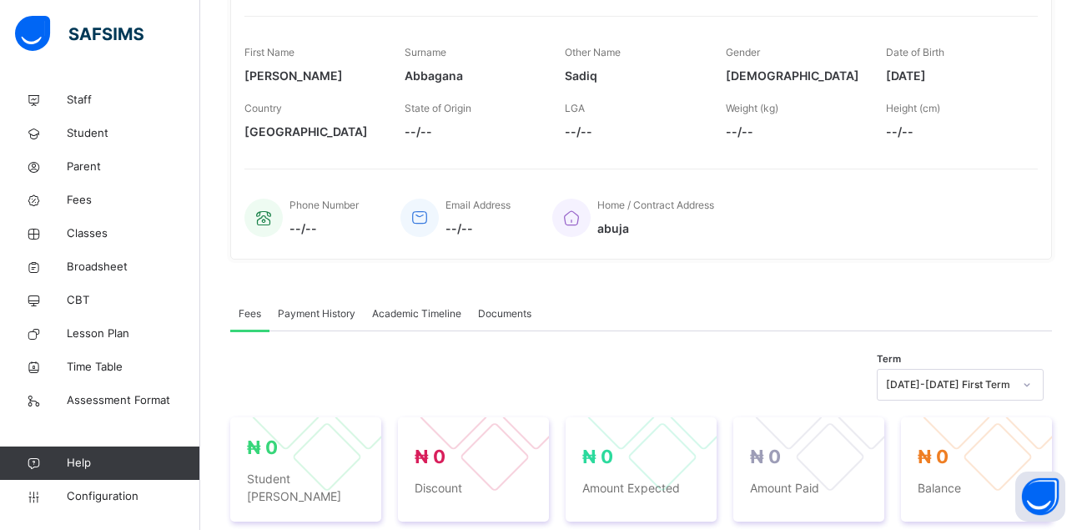
drag, startPoint x: 896, startPoint y: 73, endPoint x: 987, endPoint y: 73, distance: 91.7
click at [987, 73] on span "[DATE]" at bounding box center [953, 76] width 135 height 18
copy span "[DATE]"
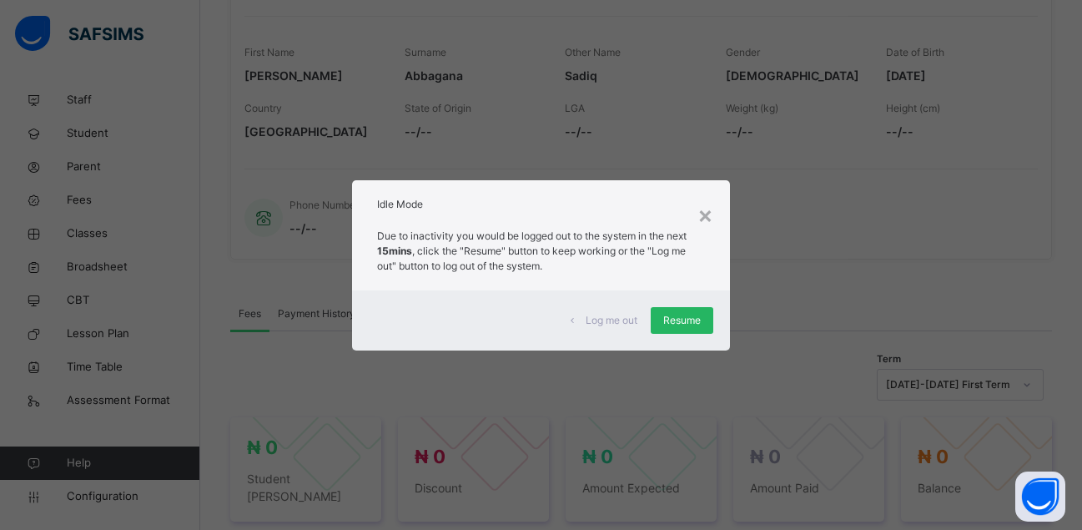
click at [686, 314] on span "Resume" at bounding box center [682, 320] width 38 height 15
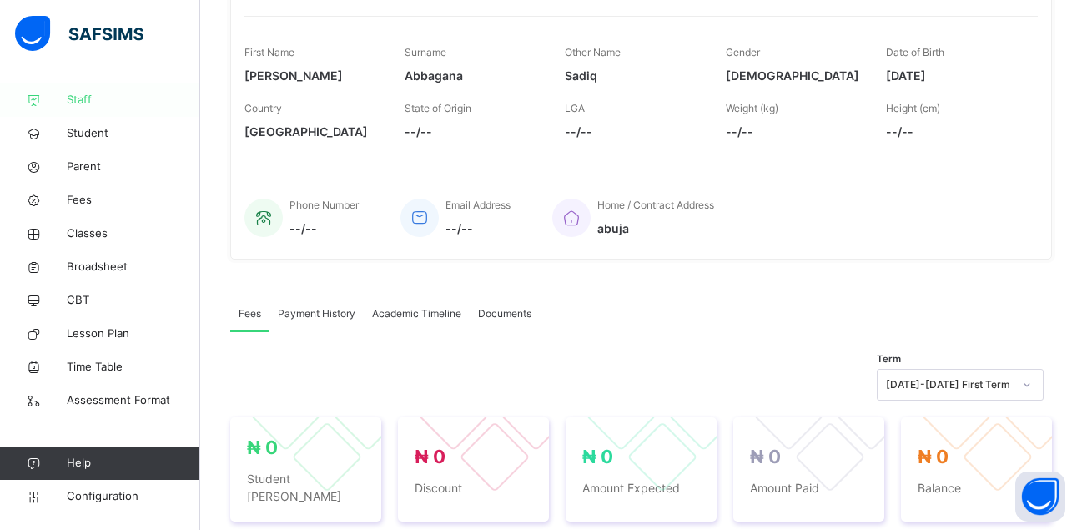
click at [88, 102] on span "Staff" at bounding box center [133, 100] width 133 height 17
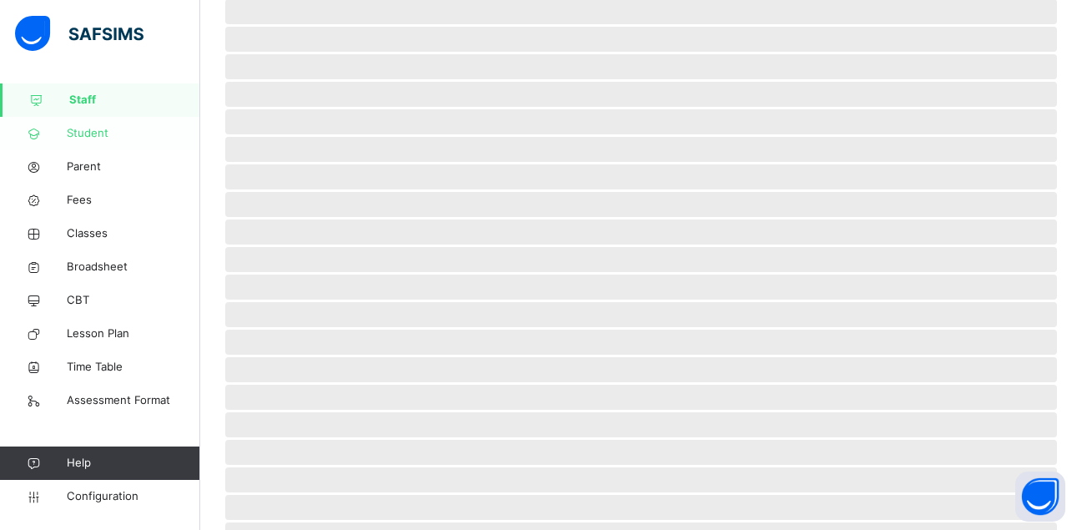
click at [92, 129] on span "Student" at bounding box center [133, 133] width 133 height 17
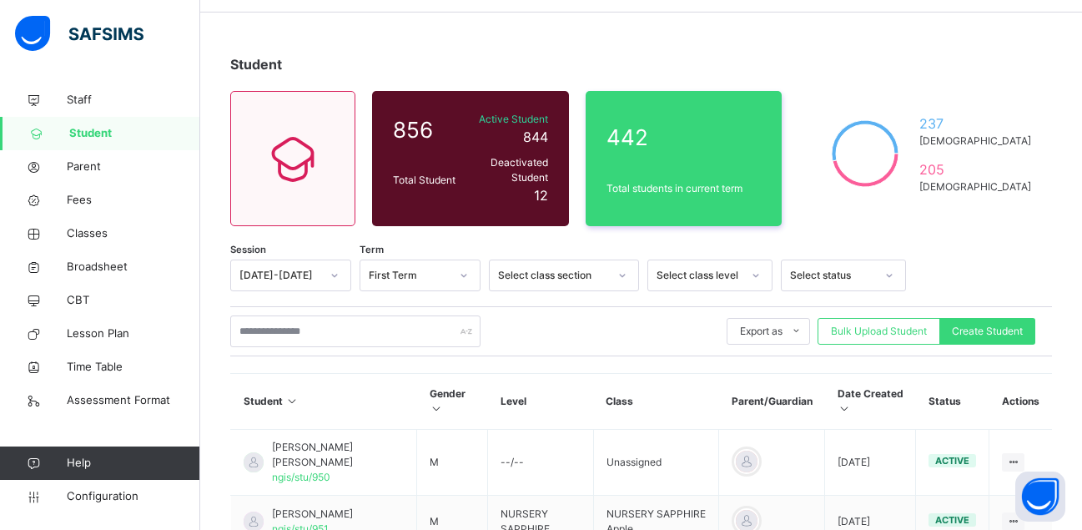
scroll to position [83, 0]
